Goal: Complete application form

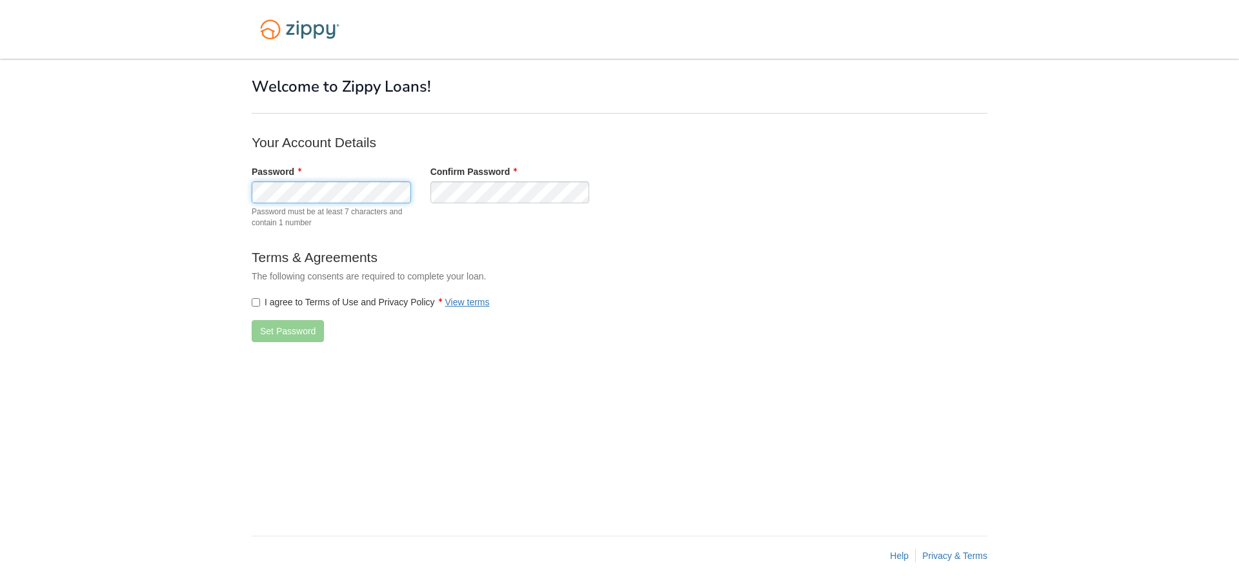
click at [249, 189] on div "Password Password must be at least 7 characters and contain 1 number" at bounding box center [331, 200] width 179 height 70
click at [408, 188] on div "Password Password must be at least 7 characters and contain 1 number Confirm Pa…" at bounding box center [510, 200] width 536 height 70
click at [276, 328] on button "Set Password" at bounding box center [288, 331] width 72 height 22
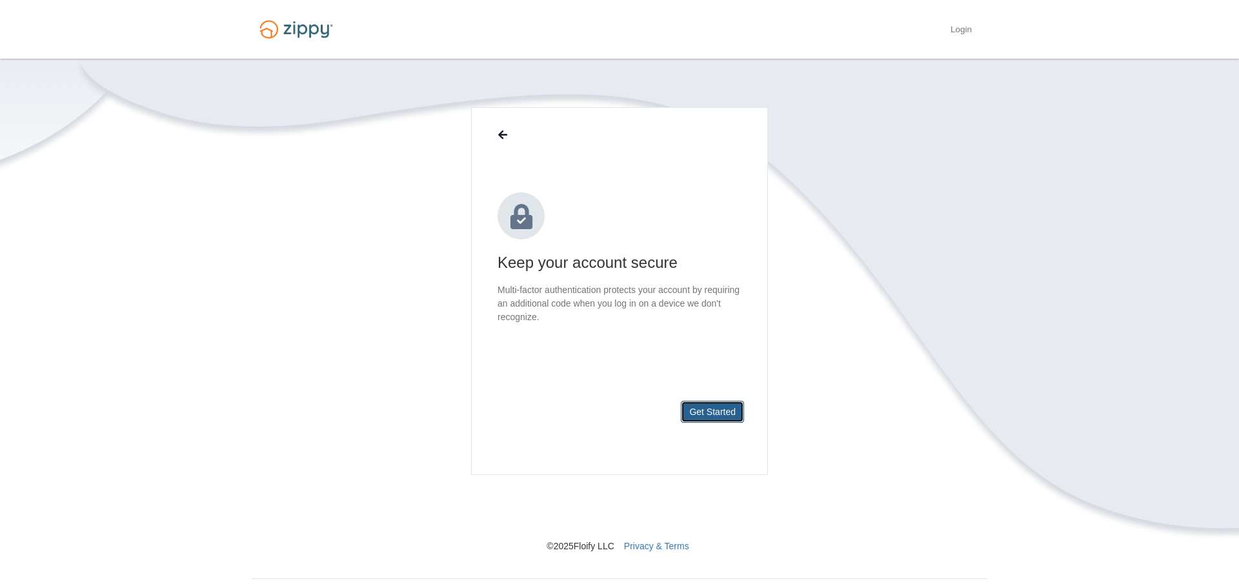
click at [731, 410] on button "Get Started" at bounding box center [712, 412] width 63 height 22
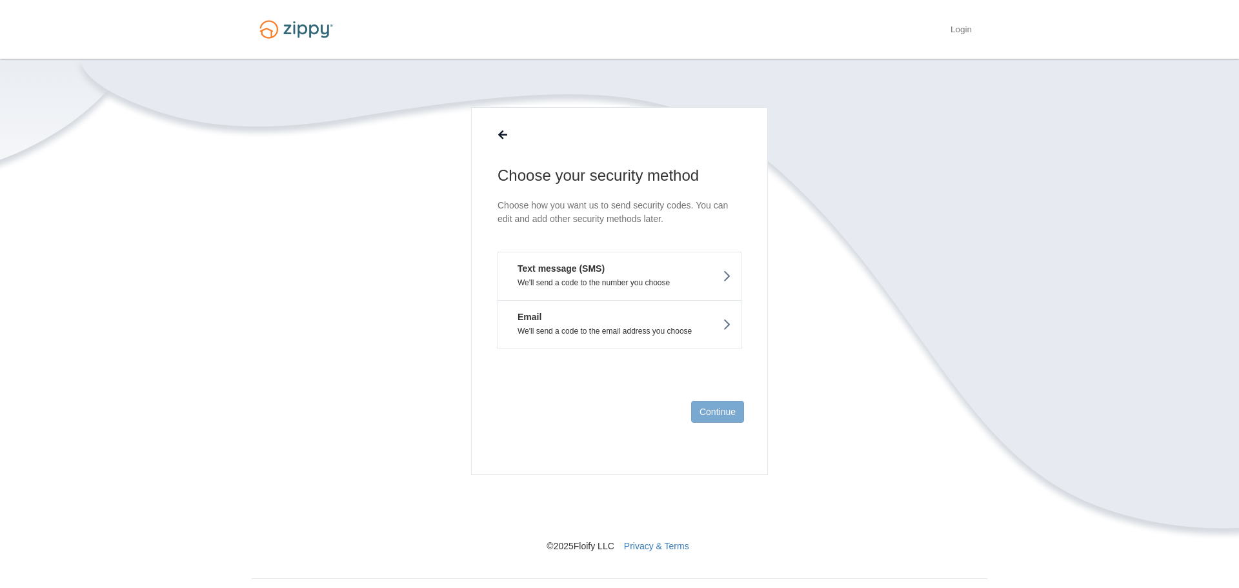
click at [645, 275] on button "Text message (SMS) We'll send a code to the number you choose" at bounding box center [620, 276] width 244 height 48
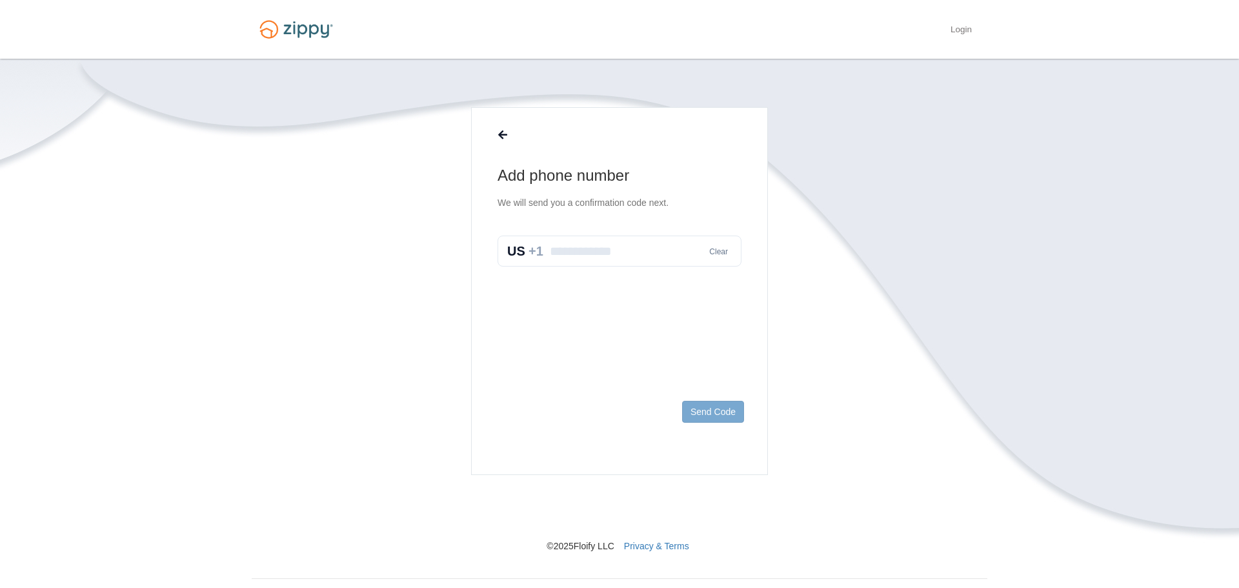
click at [603, 258] on input "text" at bounding box center [620, 251] width 244 height 31
type input "**********"
click at [705, 414] on button "Send Code" at bounding box center [713, 412] width 62 height 22
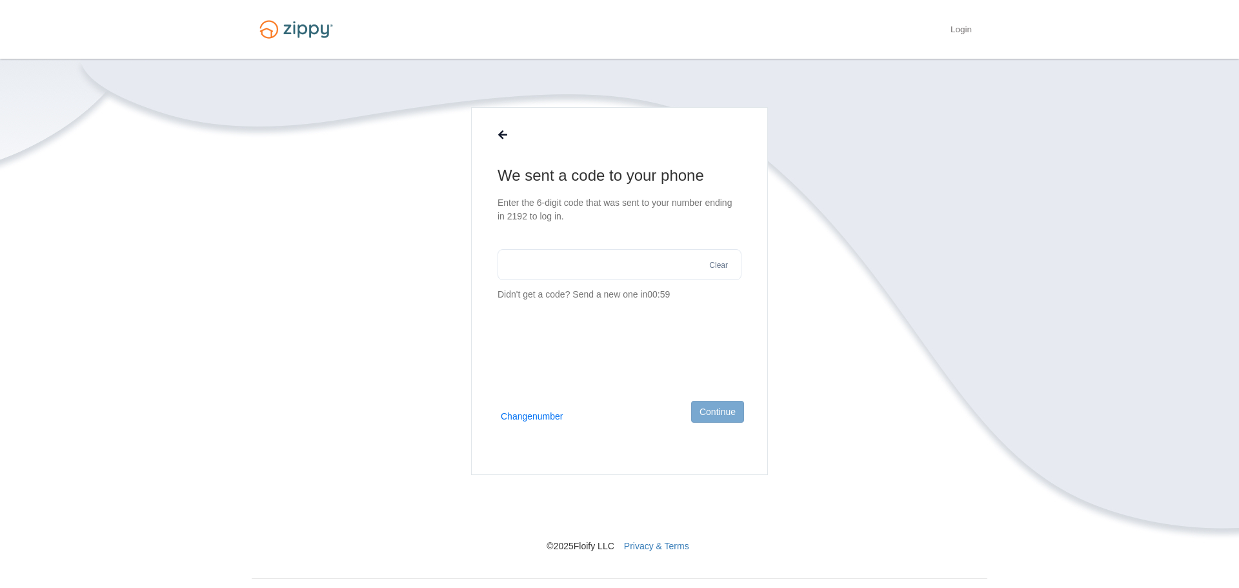
click at [538, 270] on input "text" at bounding box center [620, 264] width 244 height 31
type input "******"
click at [709, 408] on button "Continue" at bounding box center [717, 412] width 53 height 22
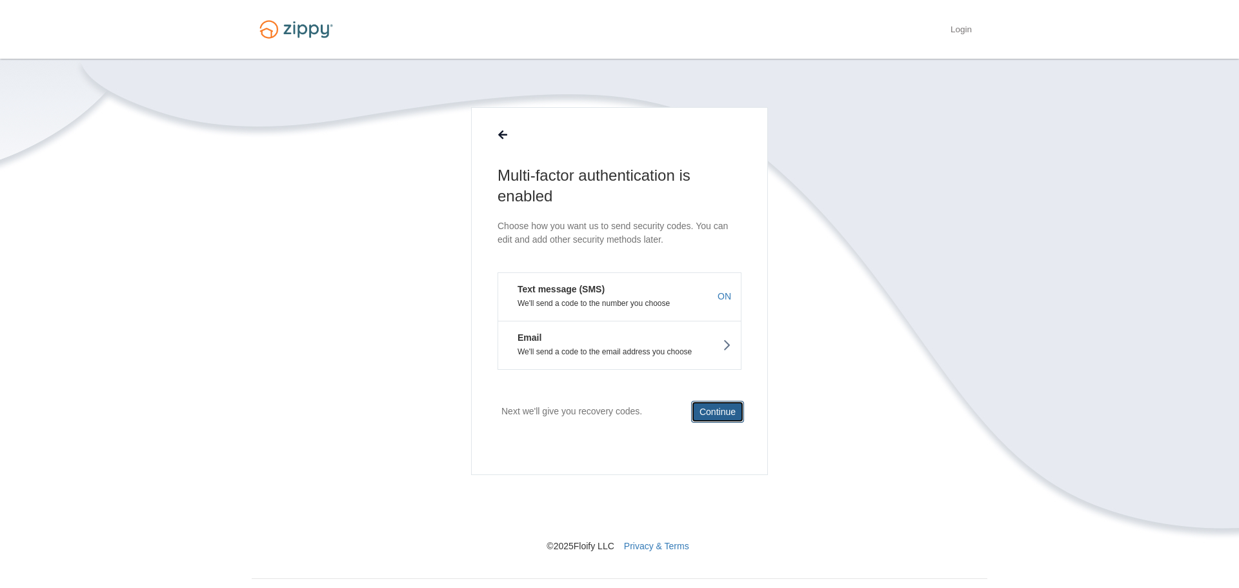
click at [715, 410] on button "Continue" at bounding box center [717, 412] width 53 height 22
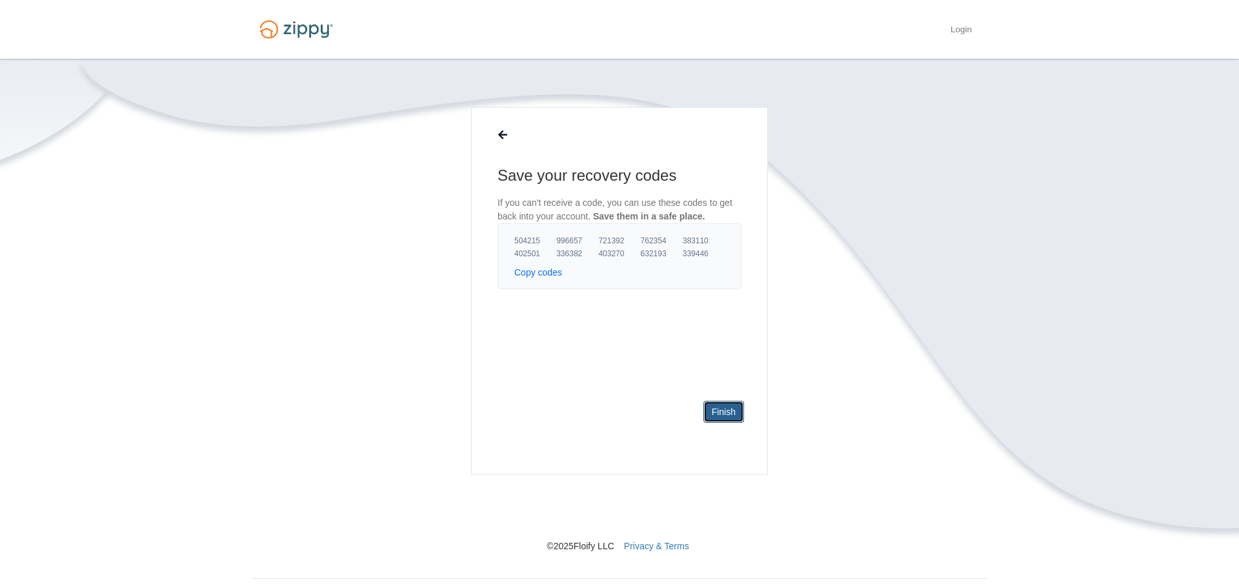
click at [731, 414] on link "Finish" at bounding box center [723, 412] width 41 height 22
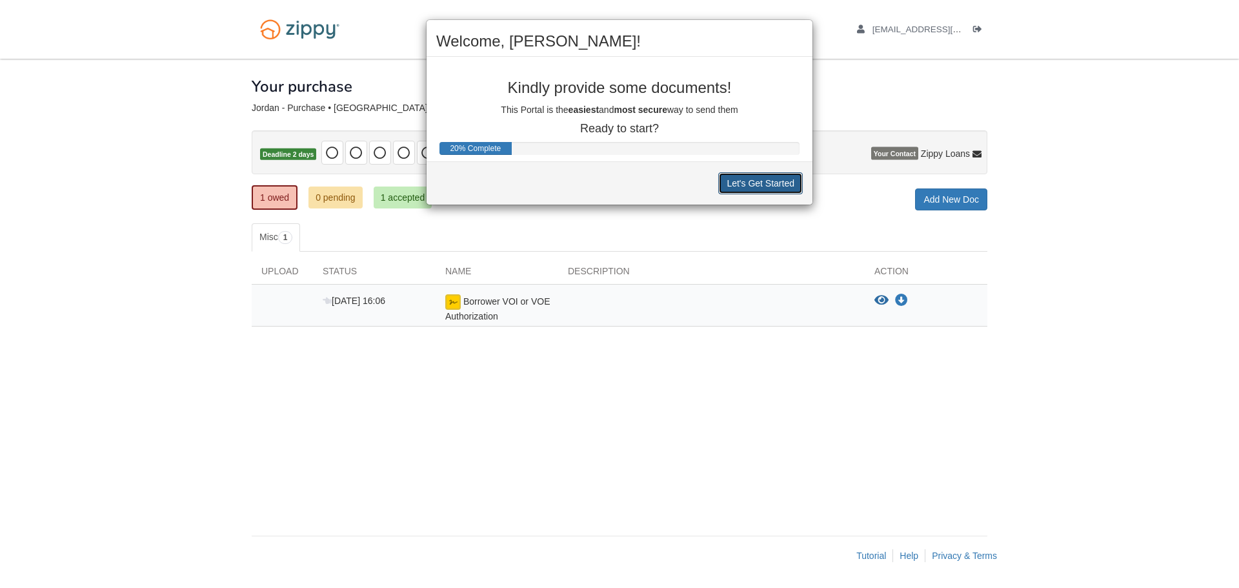
click at [757, 186] on button "Let's Get Started" at bounding box center [760, 183] width 85 height 22
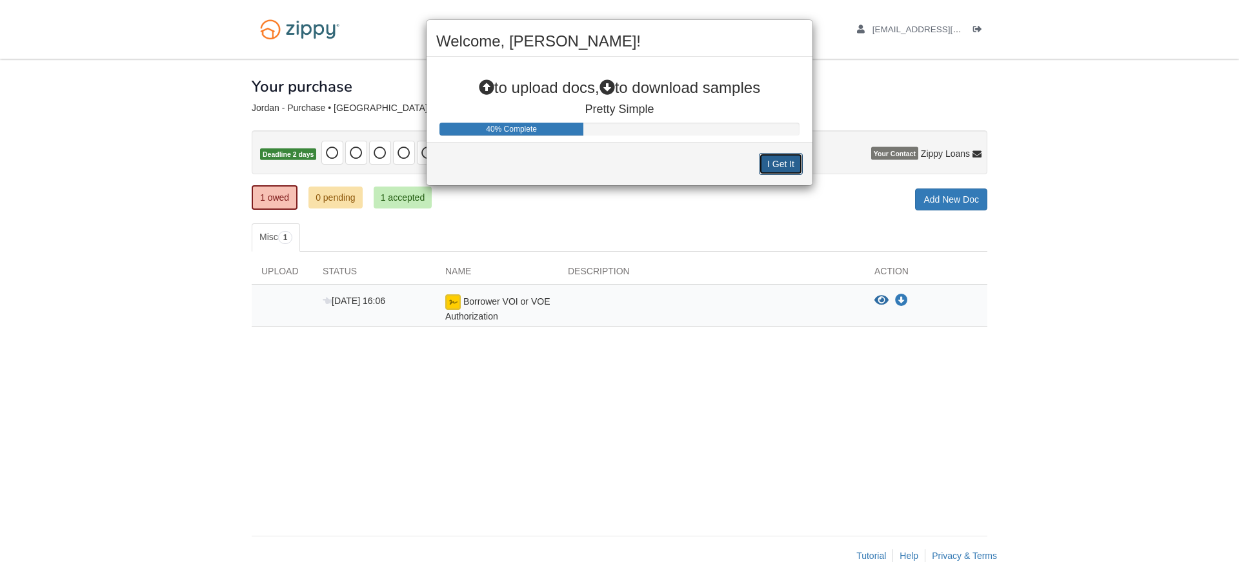
click at [780, 165] on button "I Get It" at bounding box center [781, 164] width 44 height 22
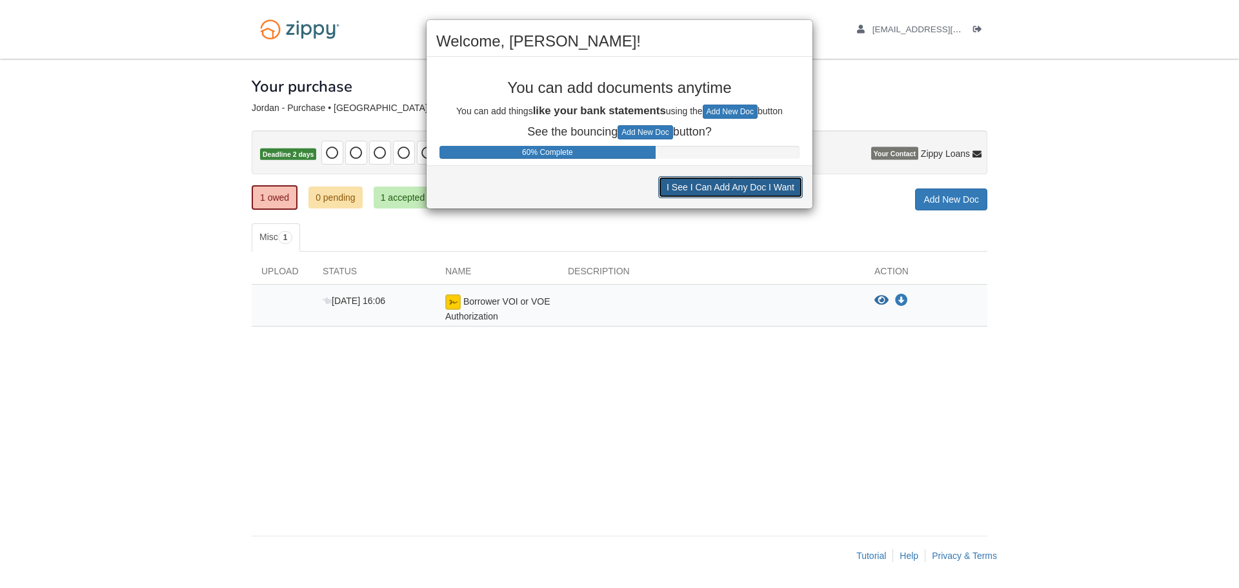
click at [730, 183] on button "I See I Can Add Any Doc I Want" at bounding box center [730, 187] width 145 height 22
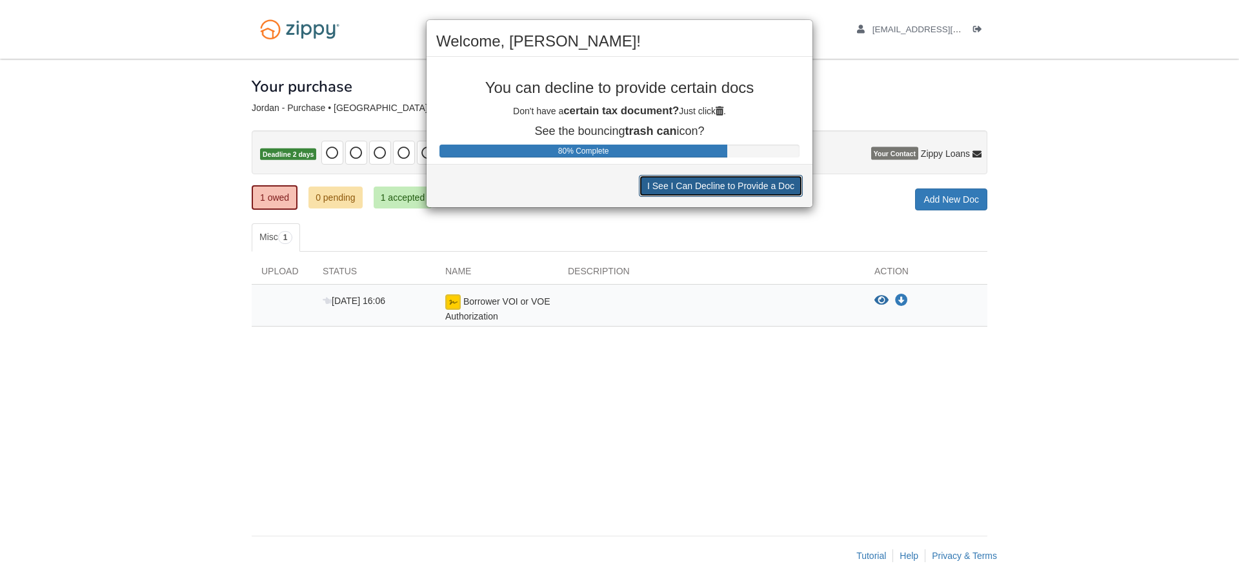
click at [731, 183] on button "I See I Can Decline to Provide a Doc" at bounding box center [721, 186] width 164 height 22
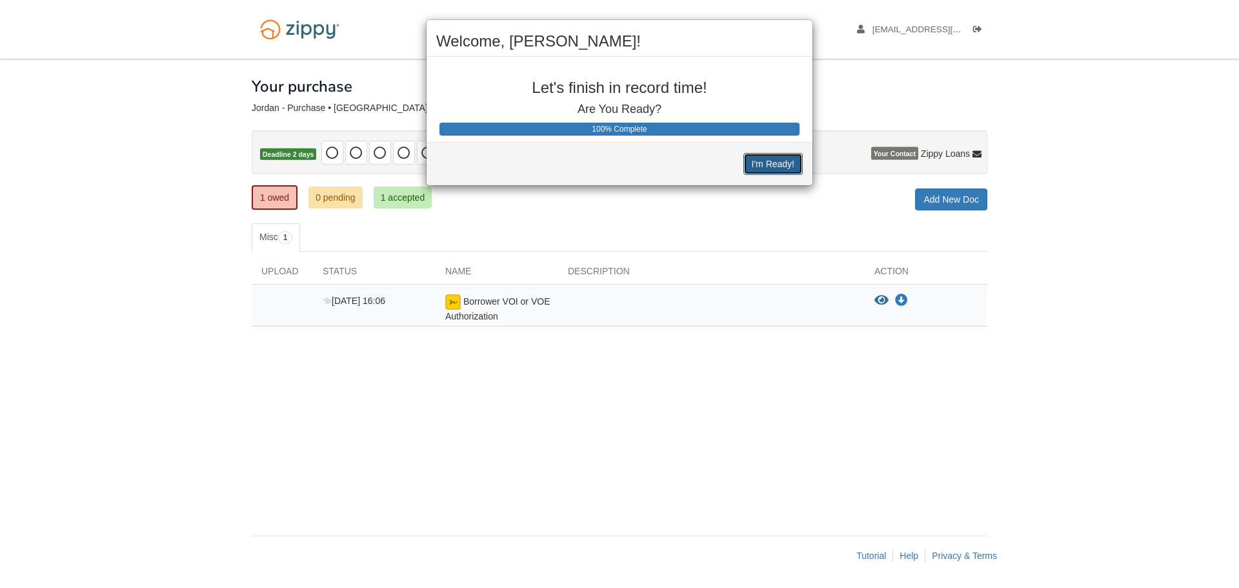
click at [772, 162] on button "I'm Ready!" at bounding box center [772, 164] width 59 height 22
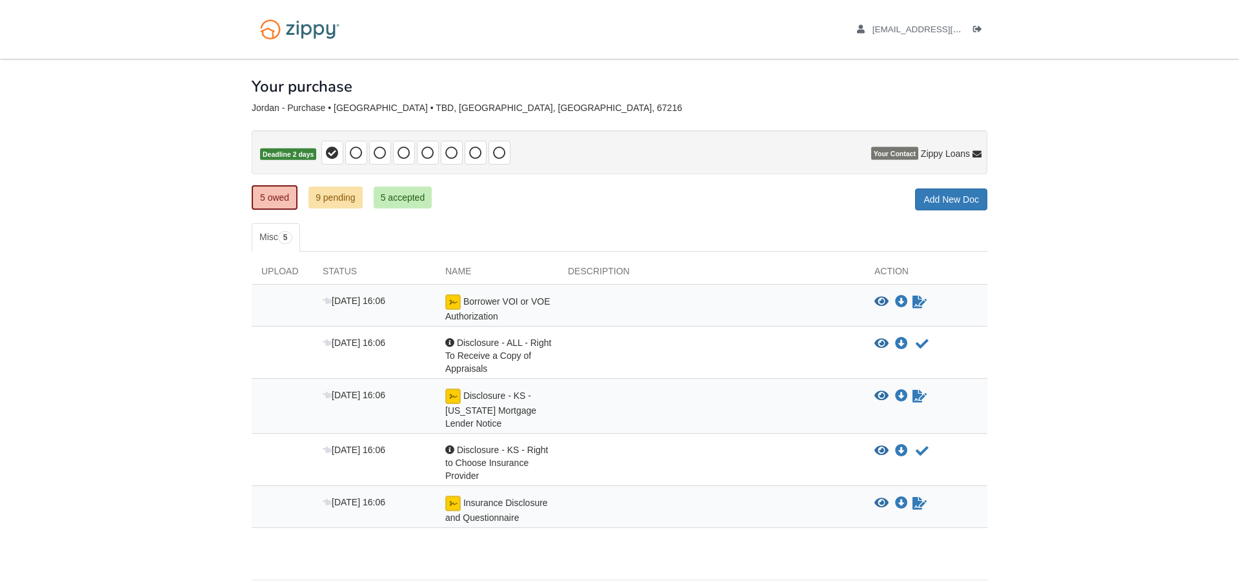
scroll to position [44, 0]
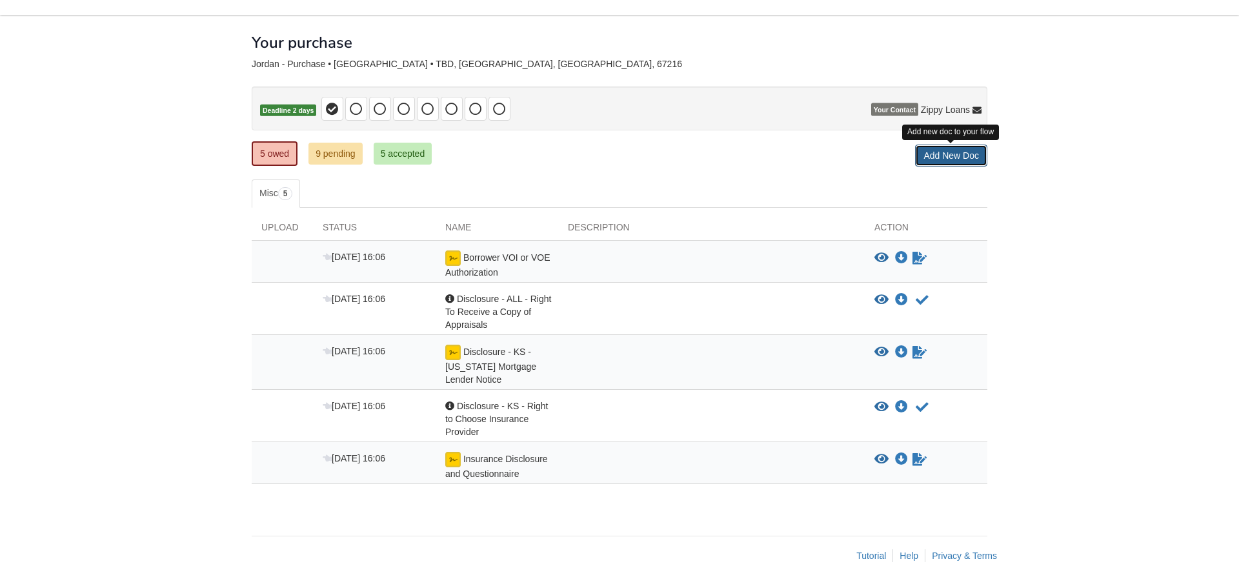
click at [932, 159] on link "Add New Doc" at bounding box center [951, 156] width 72 height 22
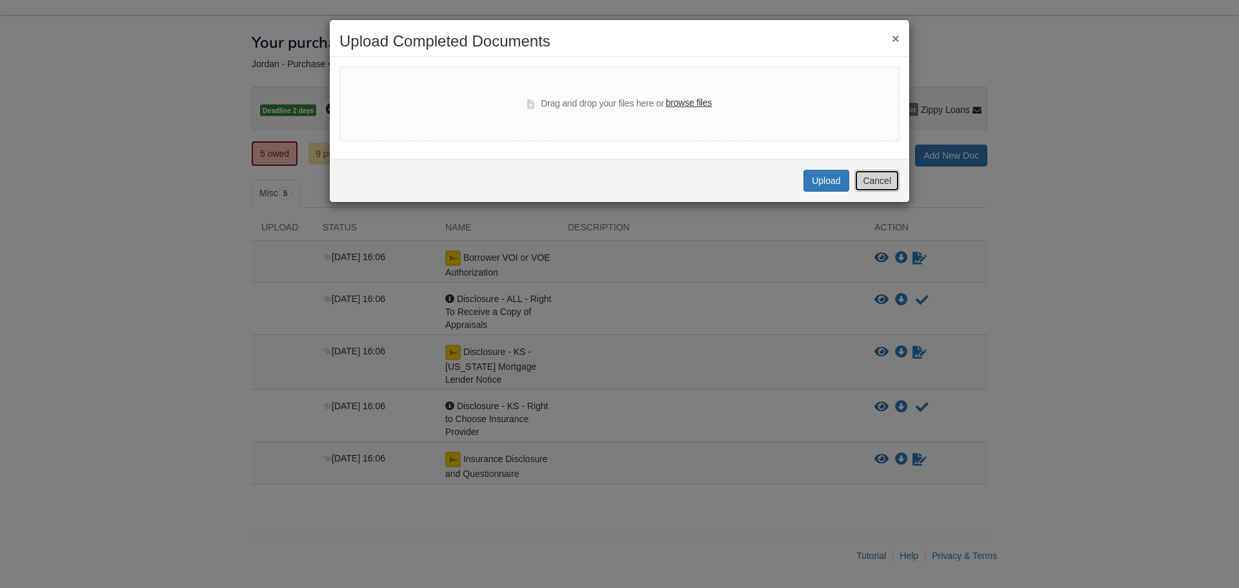
click at [874, 183] on button "Cancel" at bounding box center [876, 181] width 45 height 22
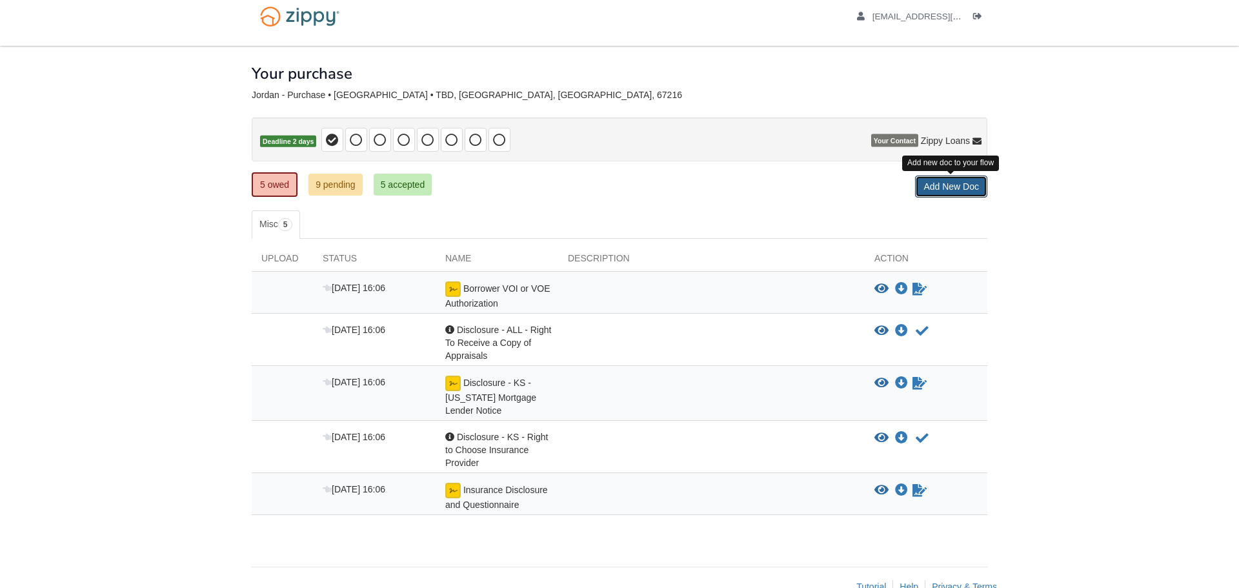
scroll to position [8, 0]
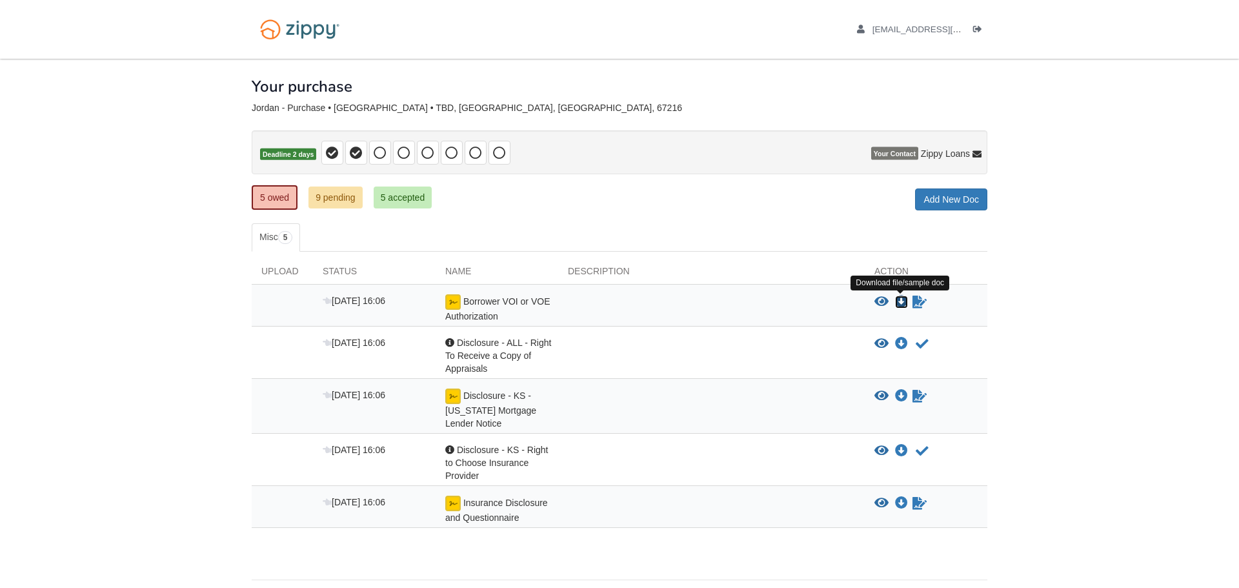
click at [901, 301] on icon "Download Borrower VOI or VOE Authorization" at bounding box center [901, 302] width 13 height 13
click at [901, 396] on icon "Download Disclosure - KS - Kansas Mortgage Lender Notice" at bounding box center [901, 396] width 13 height 13
click at [904, 506] on icon "Download Insurance Disclosure and Questionnaire" at bounding box center [901, 503] width 13 height 13
